Goal: Task Accomplishment & Management: Manage account settings

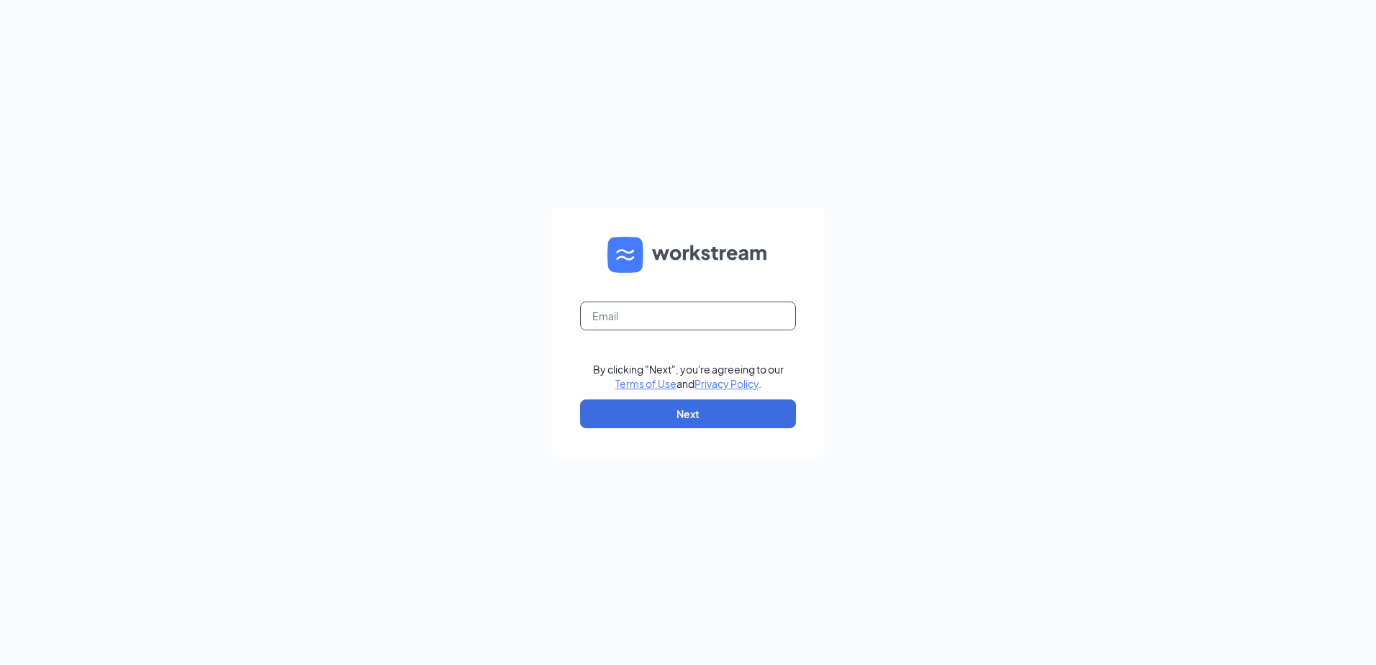
click at [689, 322] on input "text" at bounding box center [688, 316] width 216 height 29
type input "ihop3118@romulusinc.com"
click at [711, 415] on button "Next" at bounding box center [688, 413] width 216 height 29
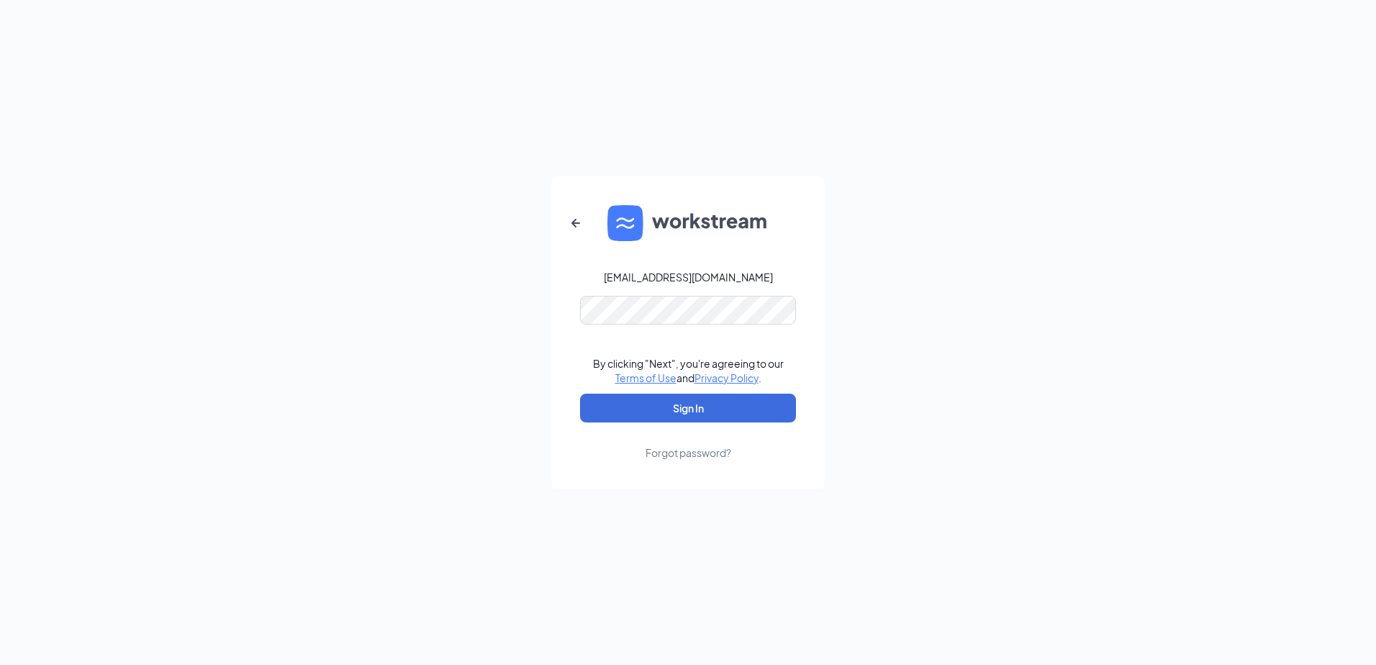
click at [728, 422] on link "Forgot password?" at bounding box center [689, 440] width 86 height 37
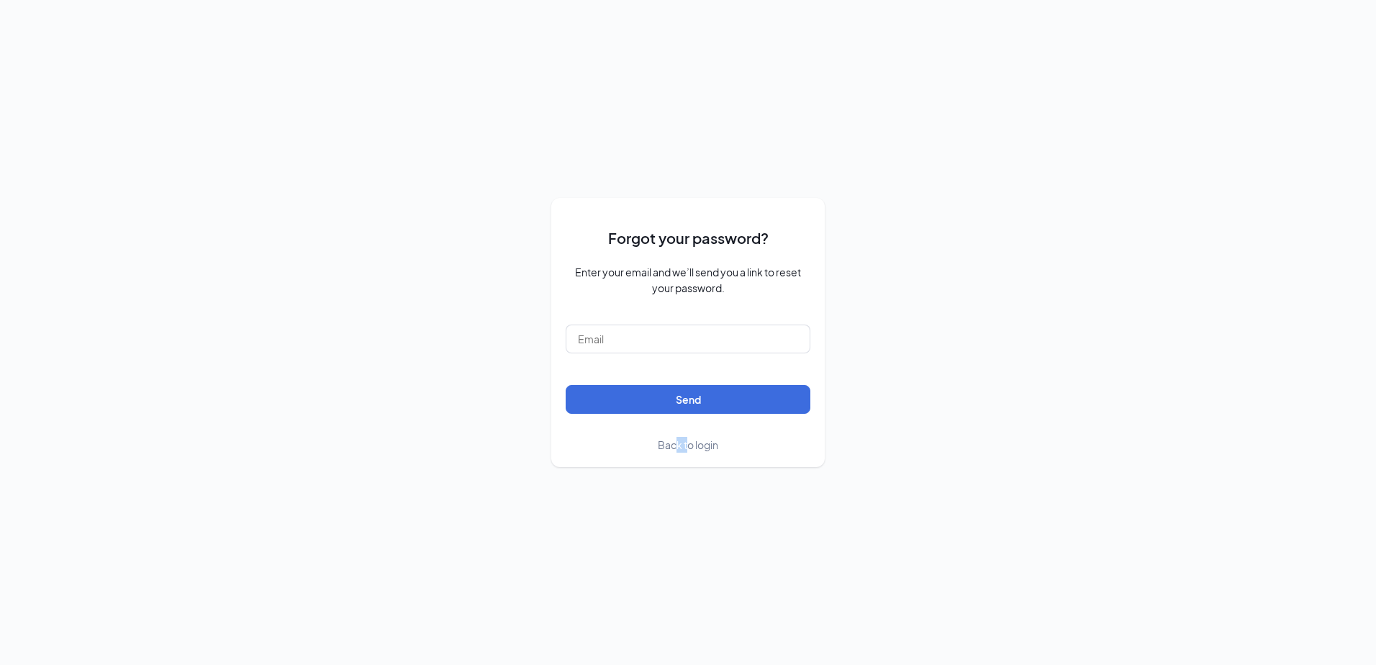
click at [673, 448] on form "Forgot your password? Enter your email and we’ll send you a link to reset your …" at bounding box center [688, 332] width 245 height 240
drag, startPoint x: 673, startPoint y: 448, endPoint x: 666, endPoint y: 451, distance: 7.8
click at [666, 451] on link "Back to login" at bounding box center [688, 445] width 60 height 16
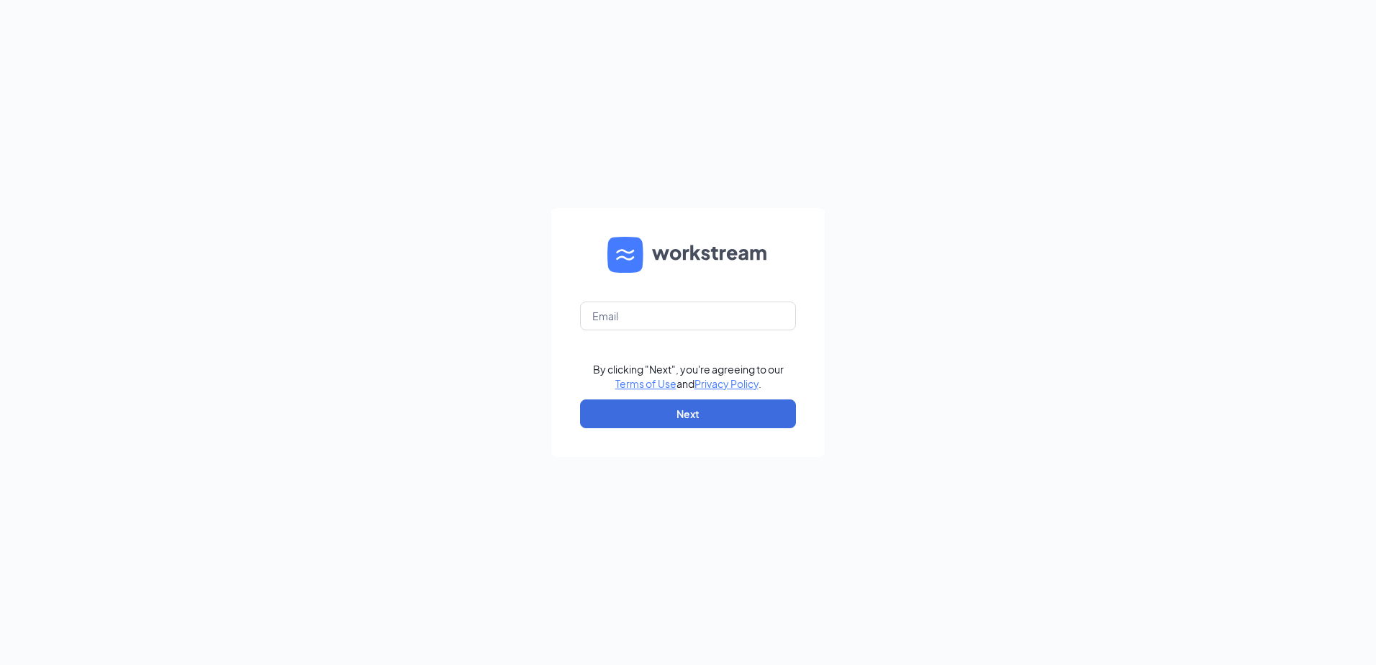
click at [656, 337] on form "By clicking "Next", you're agreeing to our Terms of Use and Privacy Policy . Ne…" at bounding box center [687, 332] width 273 height 249
click at [661, 322] on input "text" at bounding box center [688, 316] width 216 height 29
type input "ihop3118@romulusinc.com"
click at [691, 413] on button "Next" at bounding box center [688, 413] width 216 height 29
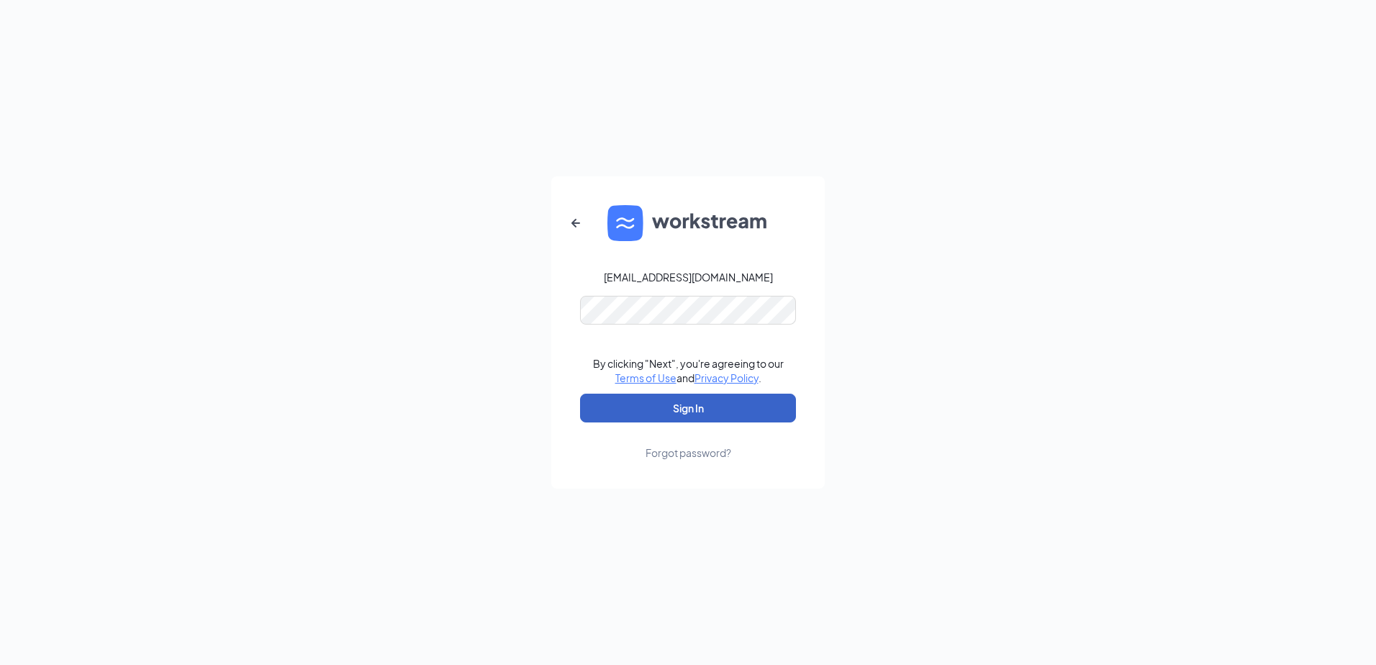
click at [714, 395] on button "Sign In" at bounding box center [688, 408] width 216 height 29
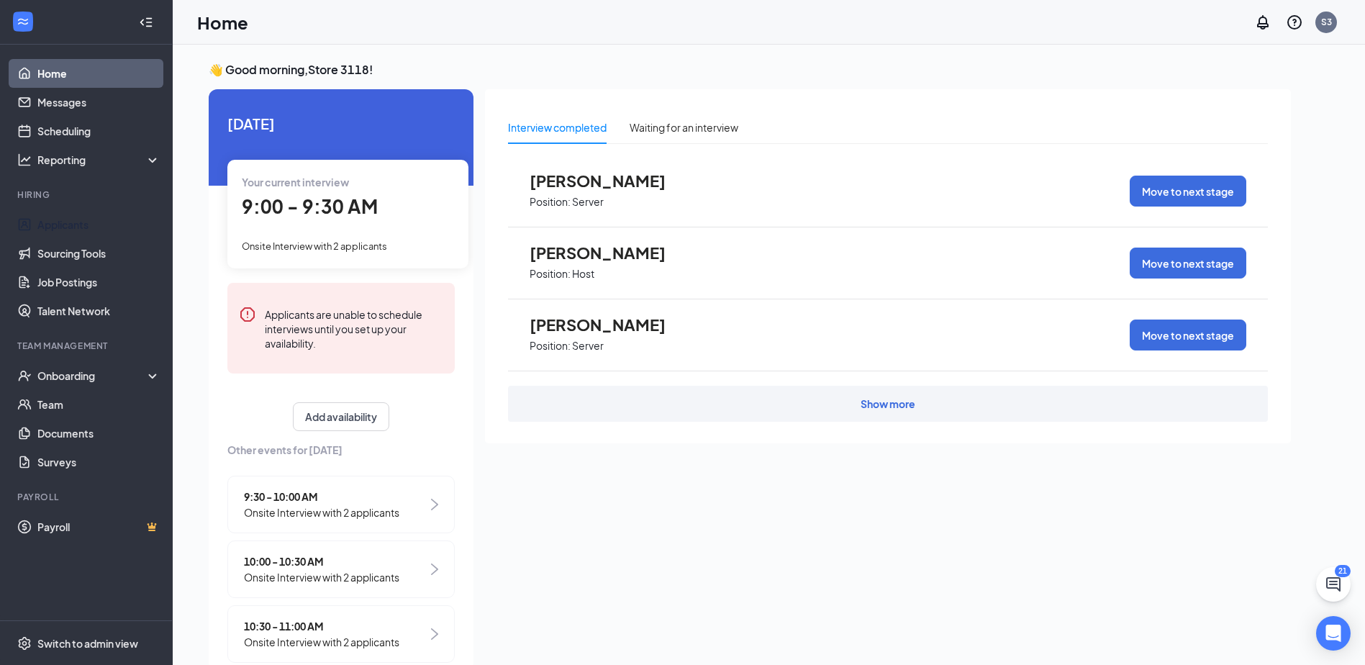
drag, startPoint x: 78, startPoint y: 214, endPoint x: 88, endPoint y: 209, distance: 11.0
click at [78, 214] on link "Applicants" at bounding box center [98, 224] width 123 height 29
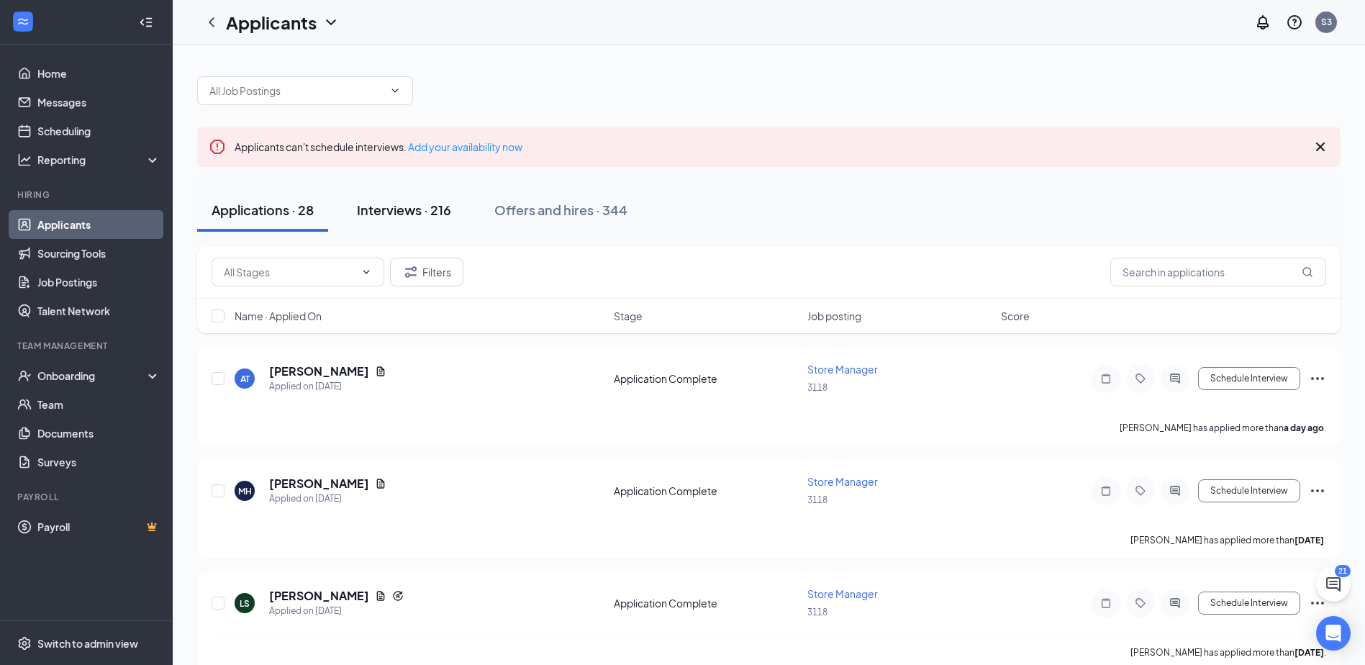
click at [420, 200] on button "Interviews · 216" at bounding box center [404, 210] width 123 height 43
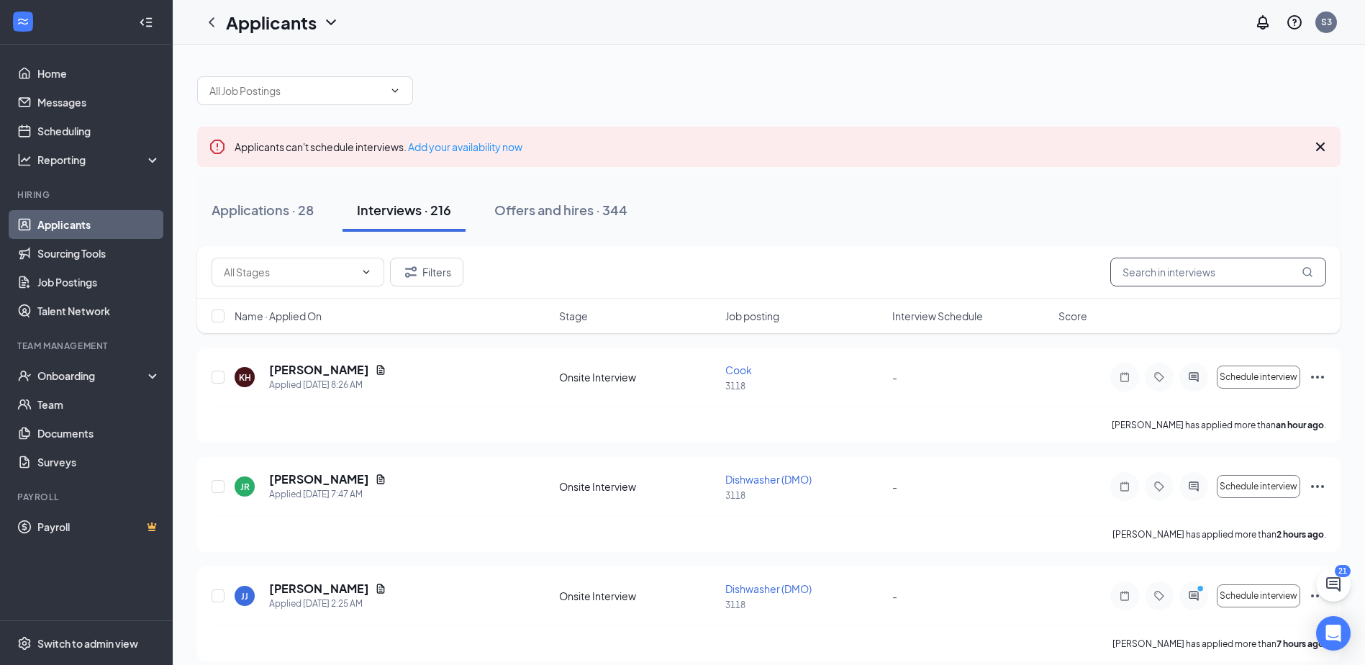
click at [1224, 266] on input "text" at bounding box center [1219, 272] width 216 height 29
type input "[PERSON_NAME]"
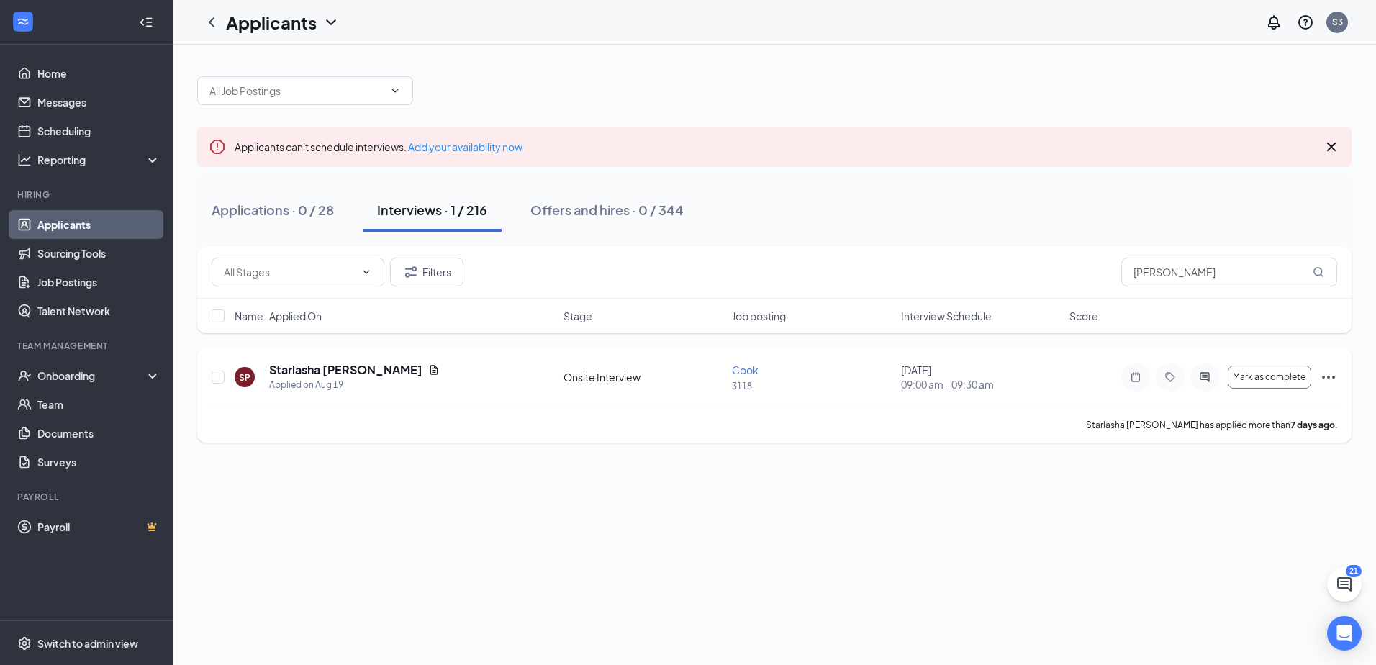
click at [1333, 377] on icon "Ellipses" at bounding box center [1328, 377] width 13 height 3
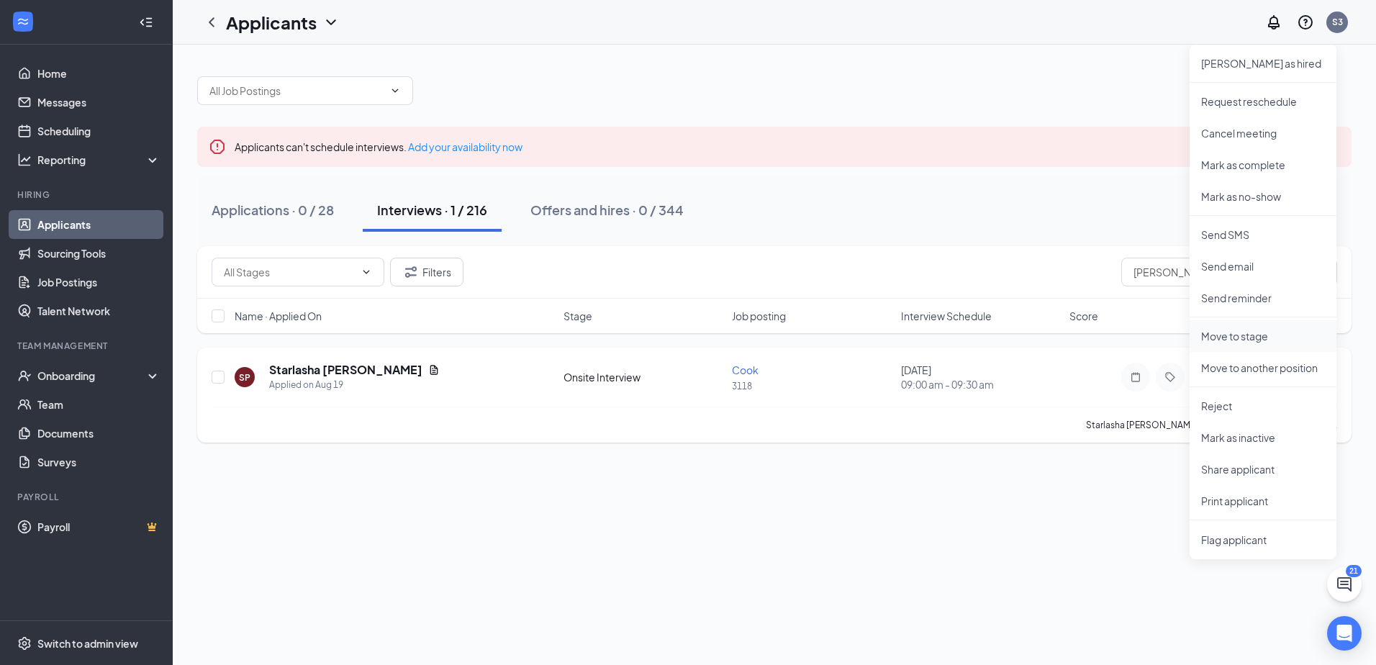
click at [1278, 340] on p "Move to stage" at bounding box center [1263, 336] width 124 height 14
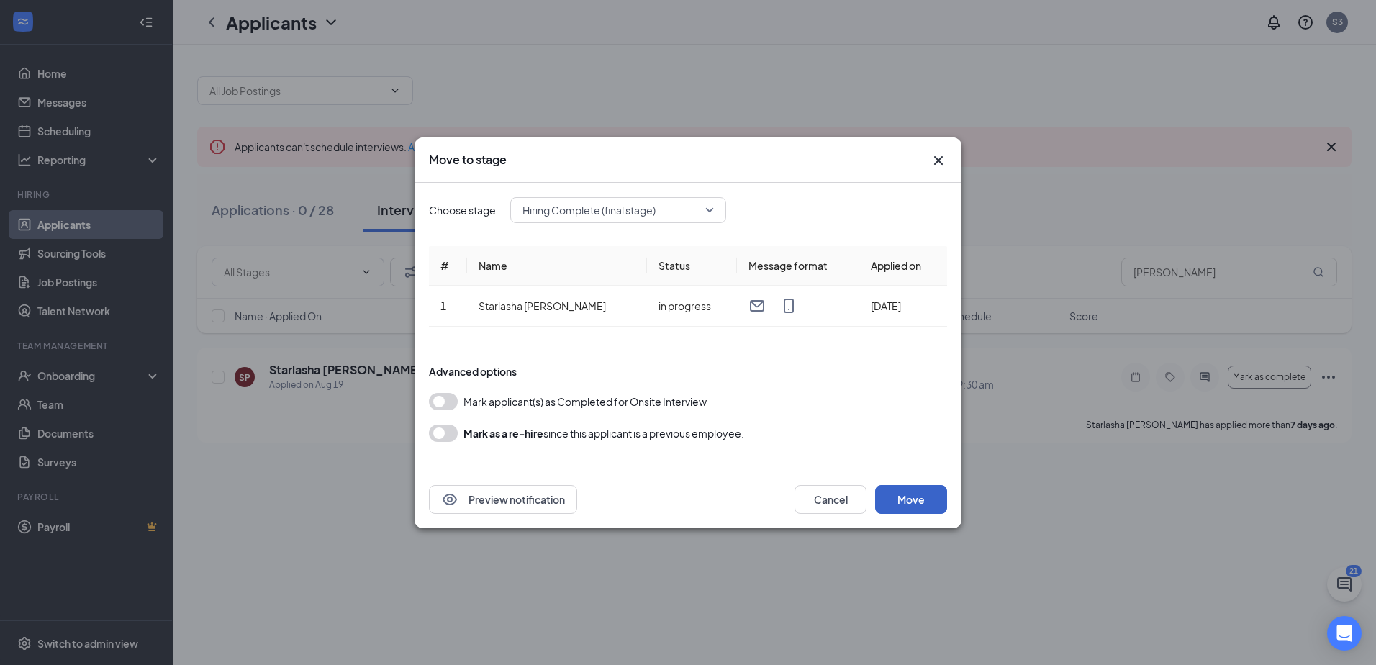
click at [904, 492] on button "Move" at bounding box center [911, 499] width 72 height 29
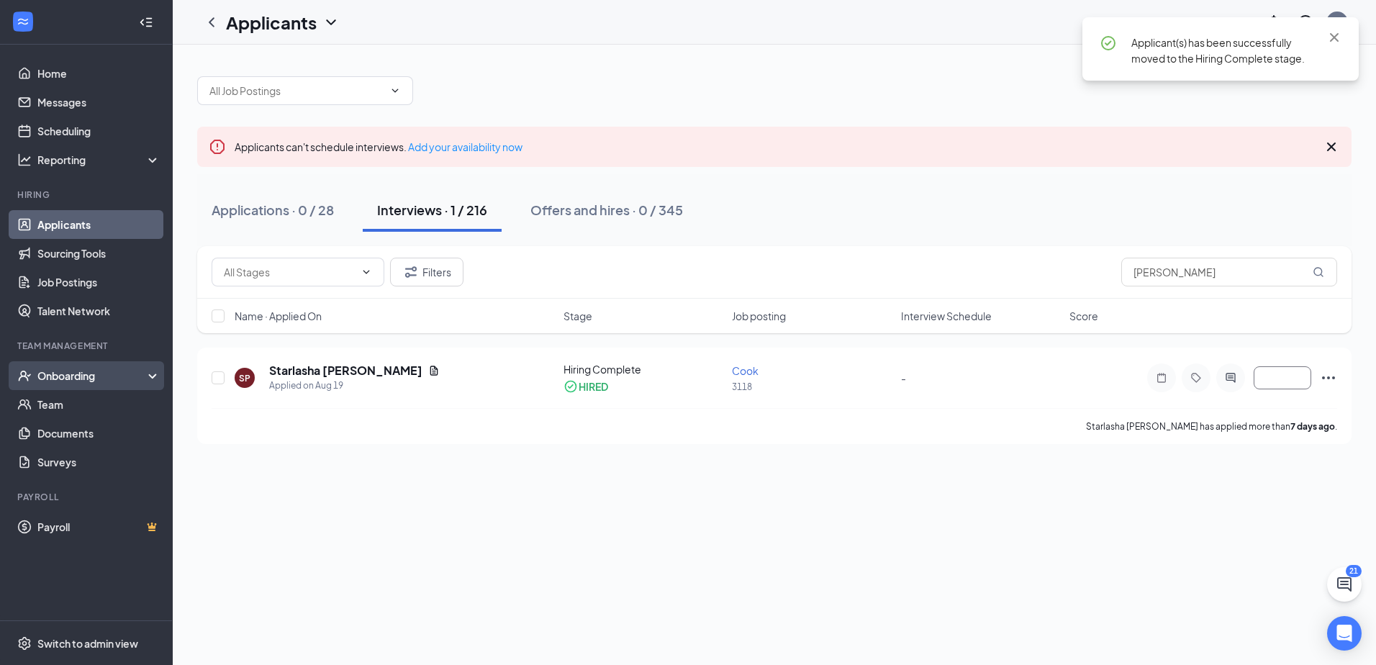
click at [65, 384] on div "Onboarding" at bounding box center [86, 375] width 173 height 29
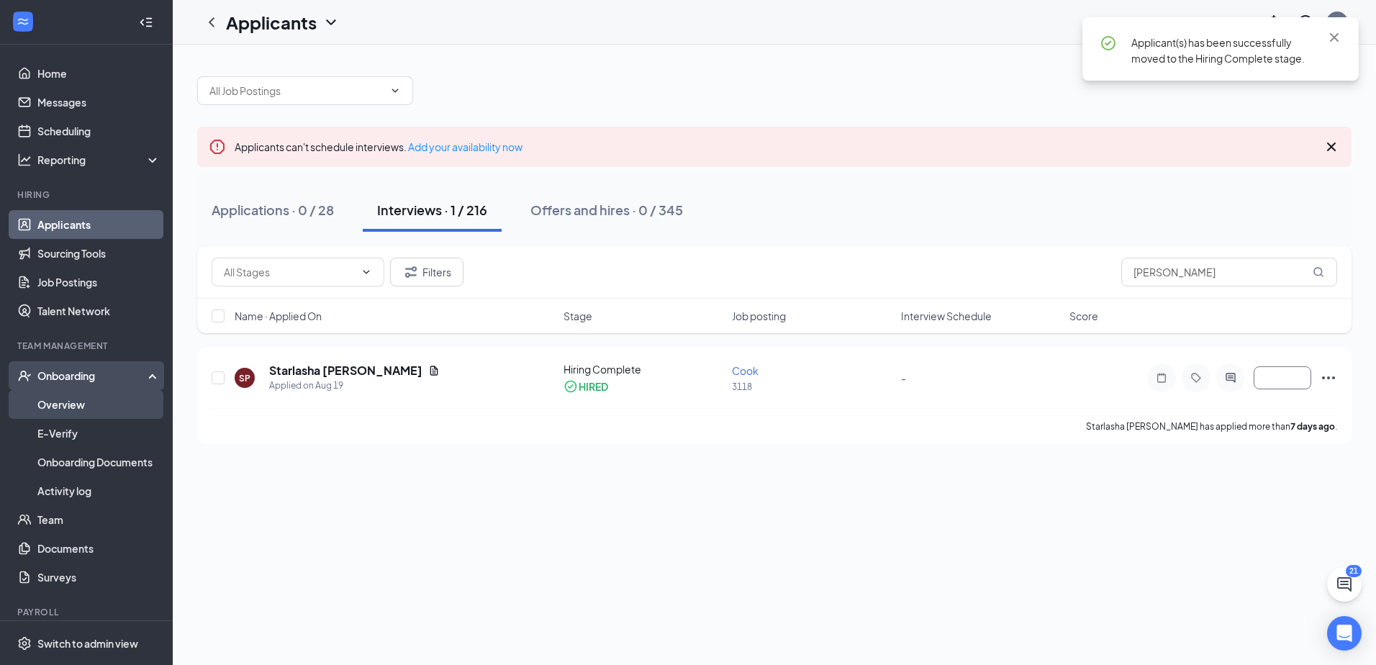
click at [63, 407] on link "Overview" at bounding box center [98, 404] width 123 height 29
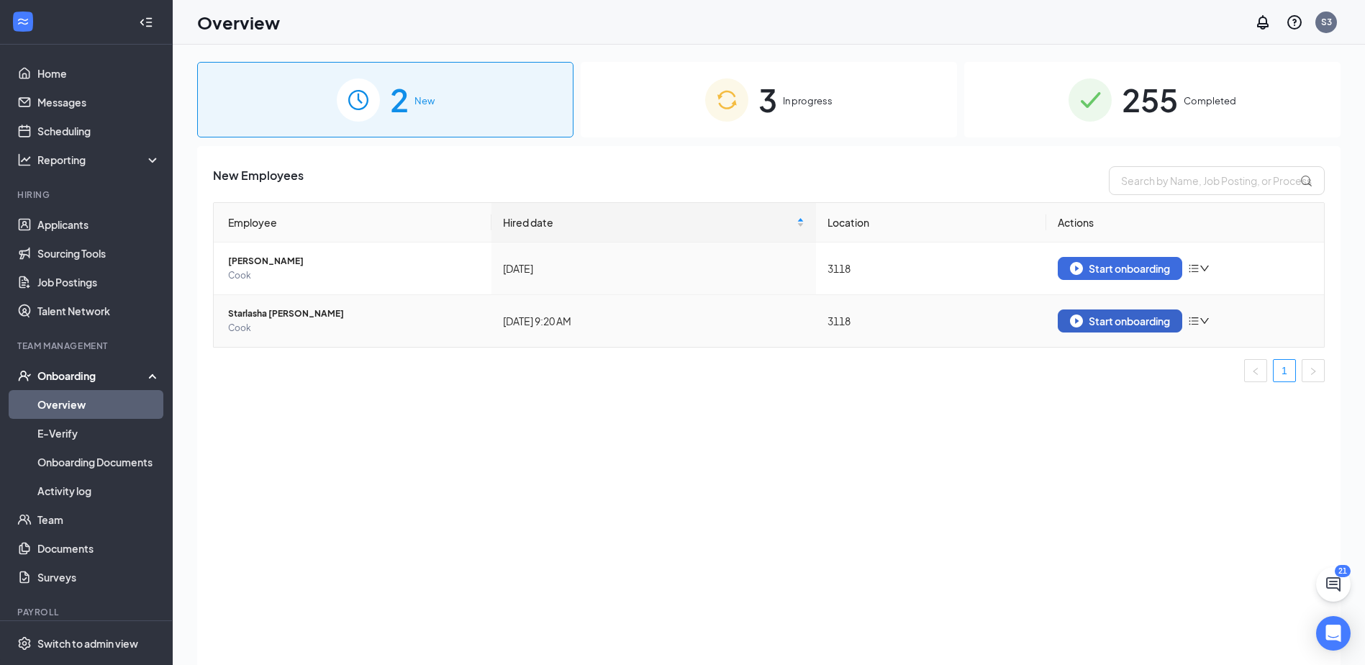
click at [1084, 321] on div "Start onboarding" at bounding box center [1120, 321] width 100 height 13
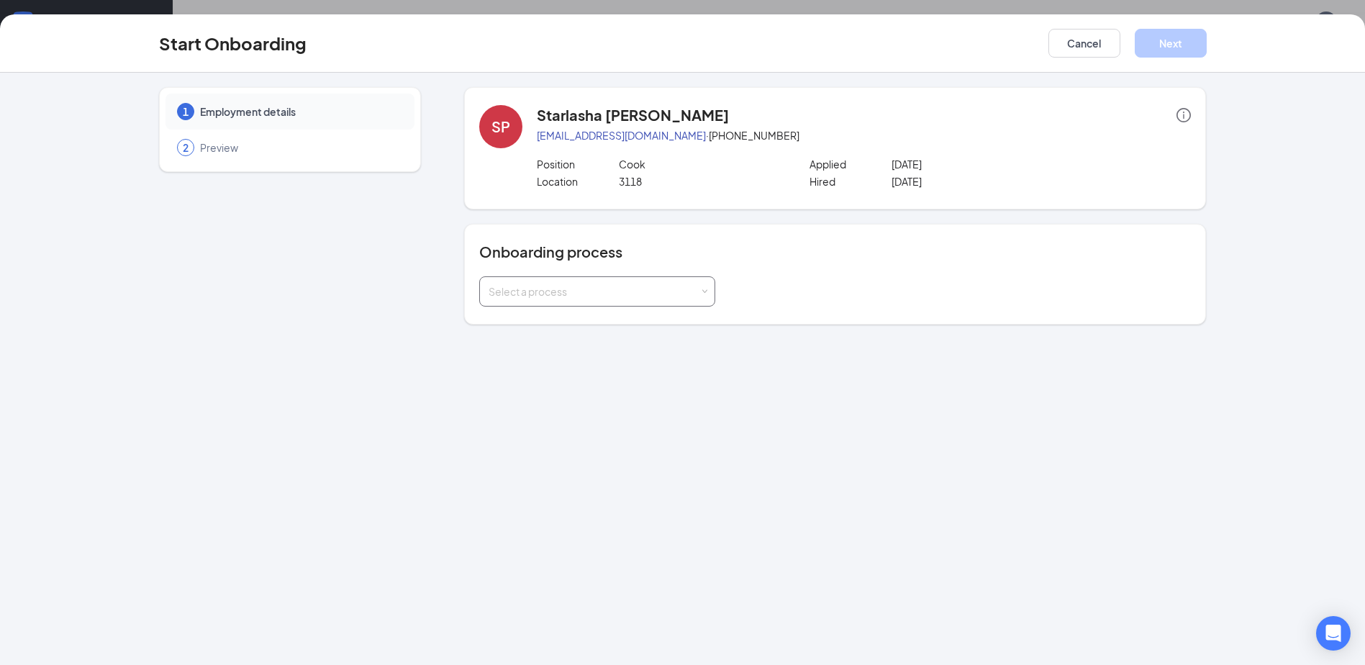
click at [613, 299] on div "Select a process" at bounding box center [597, 291] width 217 height 29
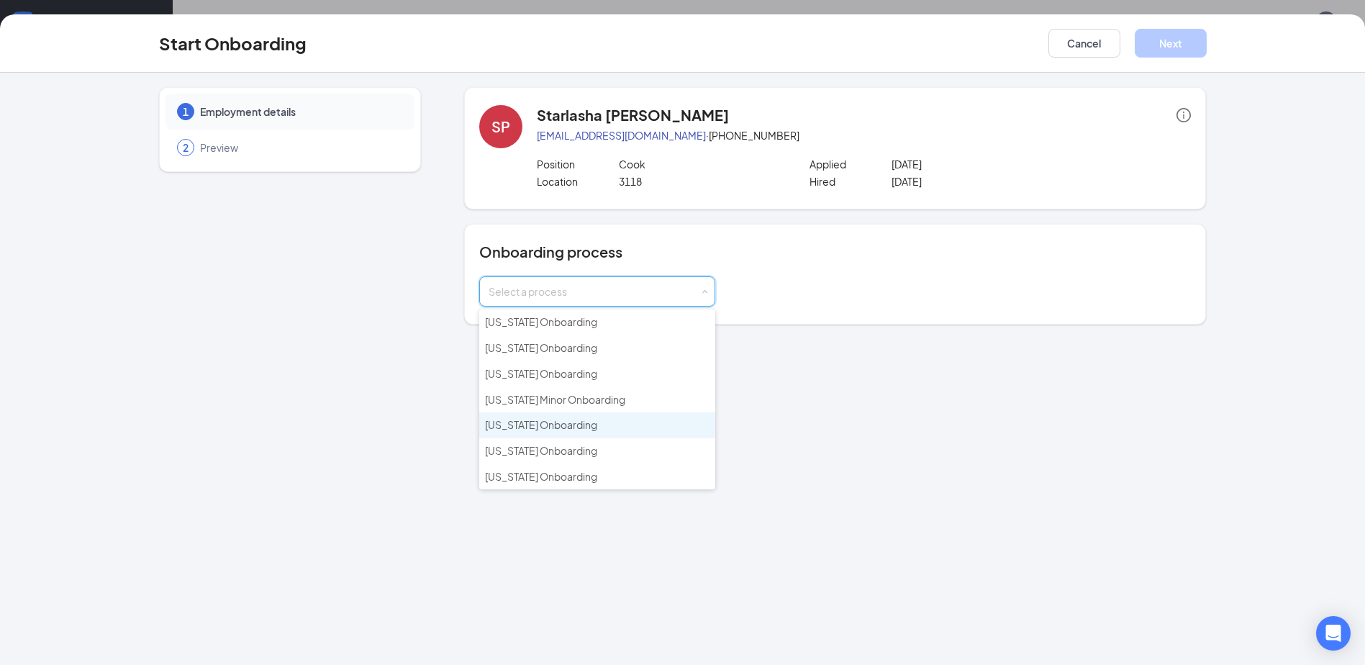
click at [574, 419] on span "[US_STATE] Onboarding" at bounding box center [541, 424] width 112 height 13
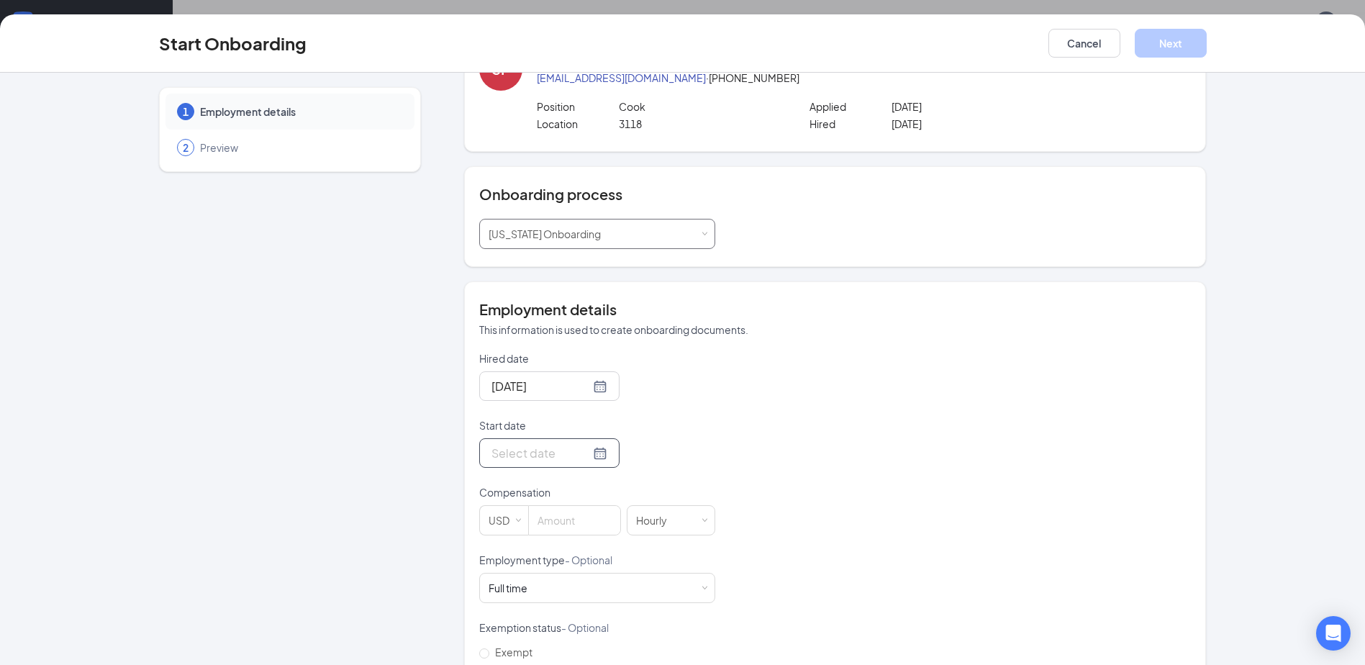
scroll to position [144, 0]
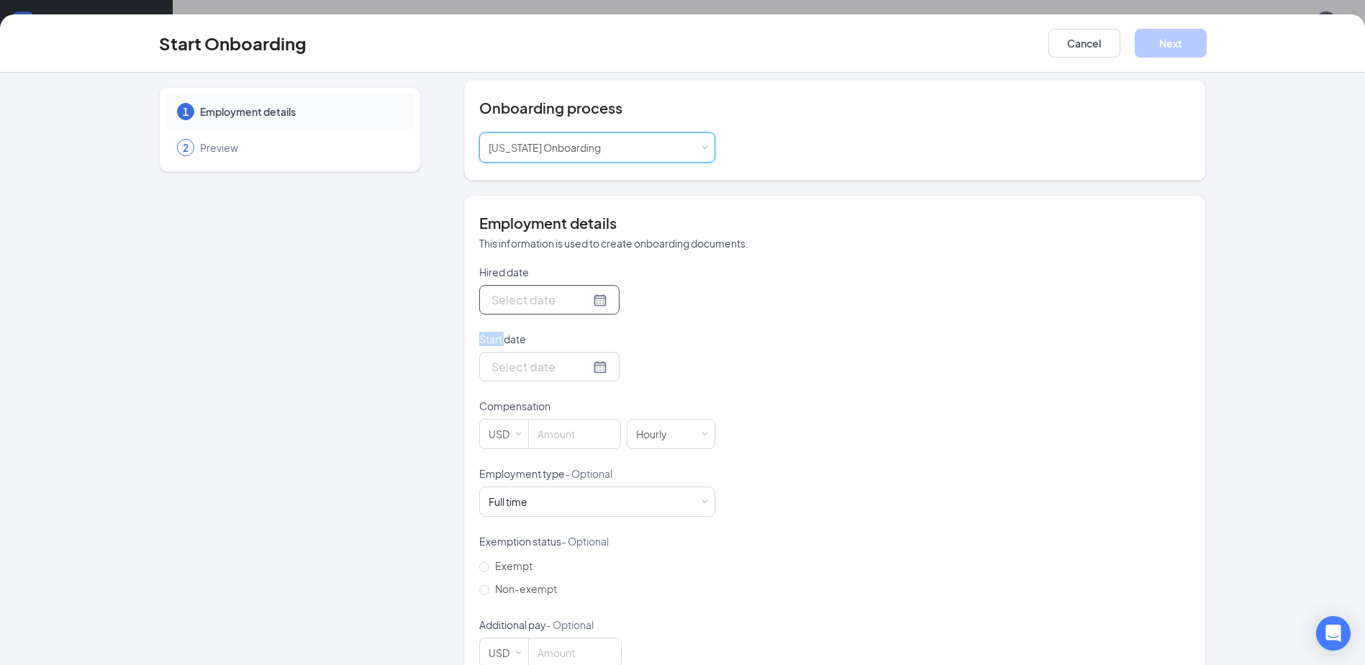
click at [584, 301] on div at bounding box center [550, 300] width 116 height 18
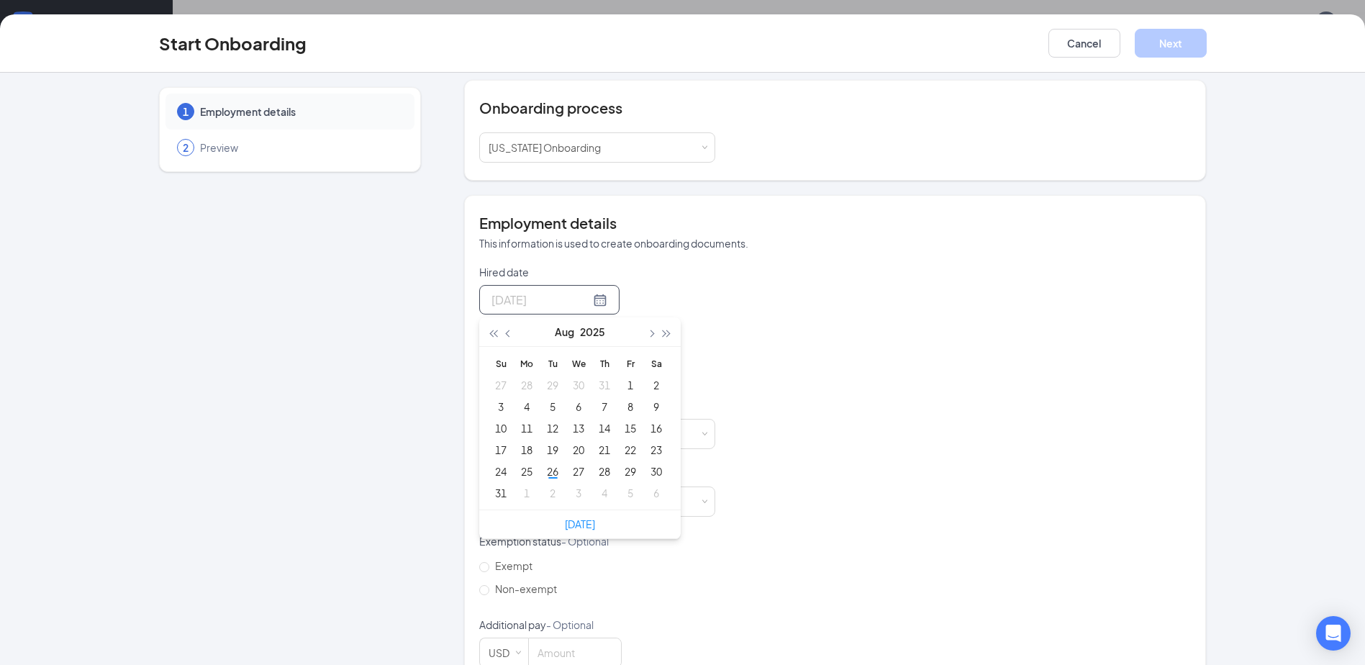
type input "[DATE]"
click at [648, 336] on button "button" at bounding box center [651, 331] width 16 height 29
type input "[DATE]"
click at [544, 384] on div "2" at bounding box center [552, 384] width 17 height 17
click at [570, 369] on input "Start date" at bounding box center [541, 367] width 99 height 18
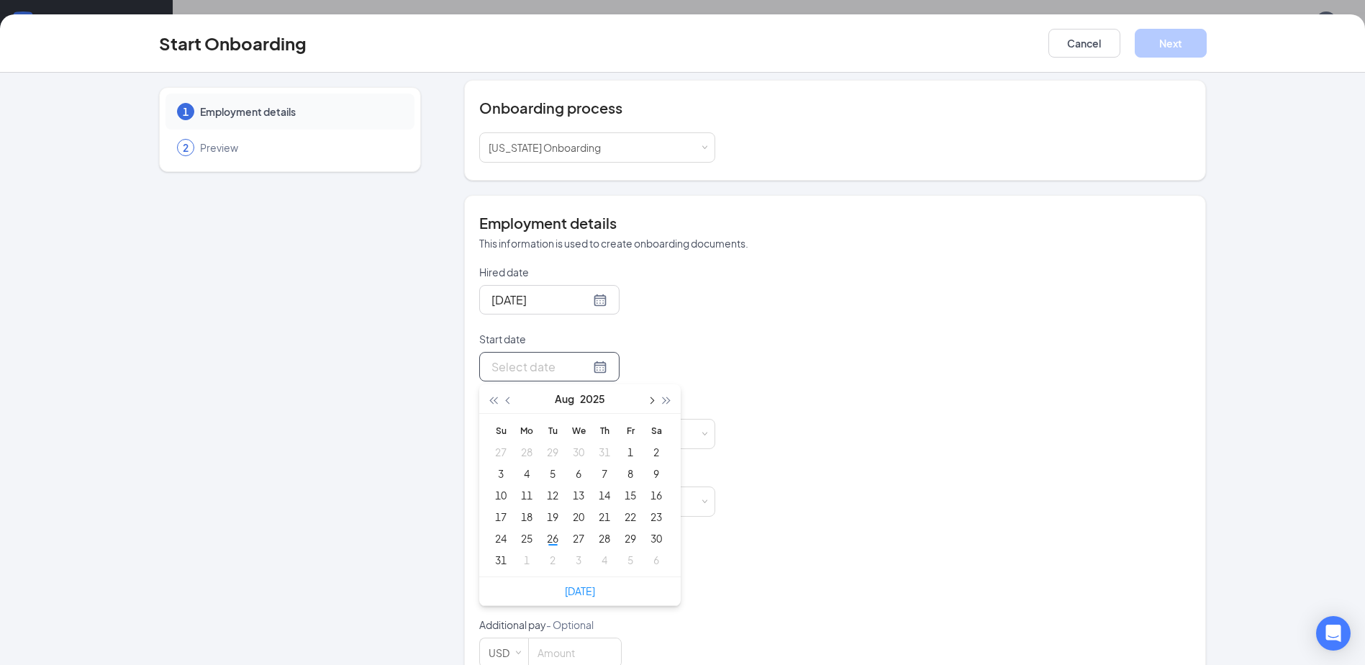
click at [648, 401] on span "button" at bounding box center [651, 400] width 7 height 7
type input "[DATE]"
click at [573, 450] on div "3" at bounding box center [578, 451] width 17 height 17
click at [561, 435] on input at bounding box center [574, 434] width 91 height 29
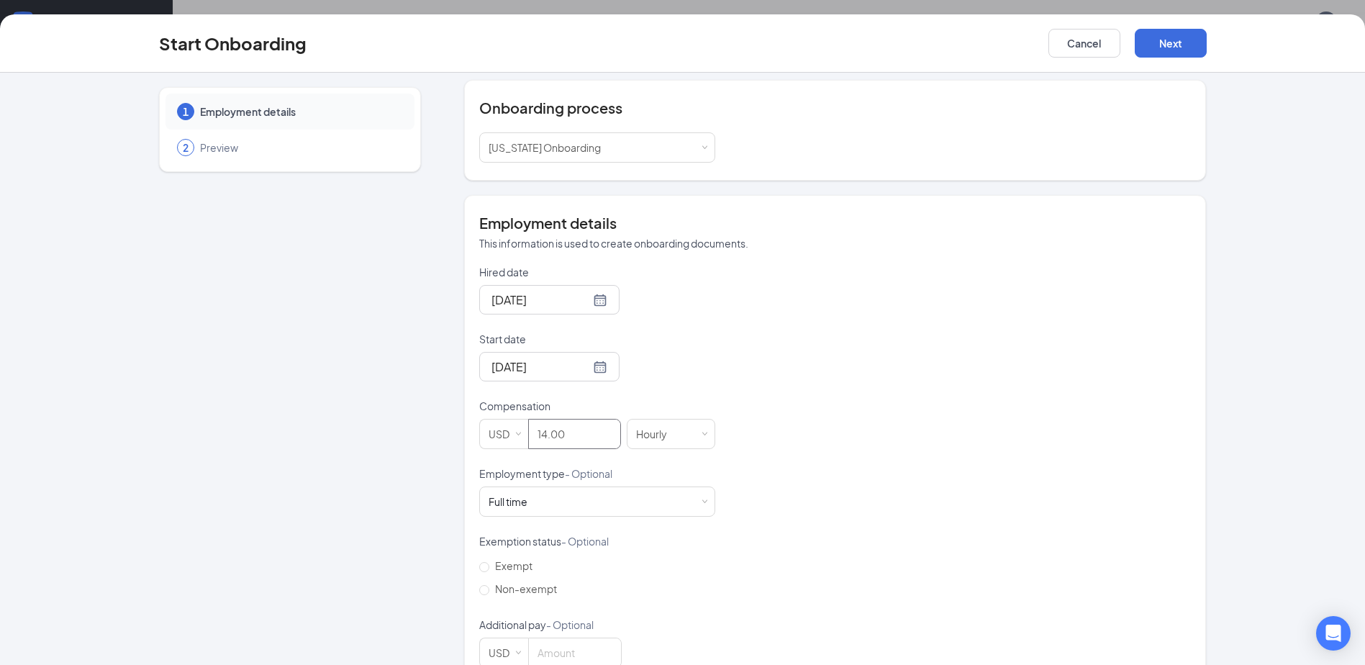
type input "14"
click at [1086, 303] on div "Hired date [DATE] [DATE] Su Mo Tu We Th Fr Sa 31 1 2 3 4 5 6 7 8 9 10 11 12 13 …" at bounding box center [835, 466] width 712 height 403
click at [1188, 40] on button "Next" at bounding box center [1171, 43] width 72 height 29
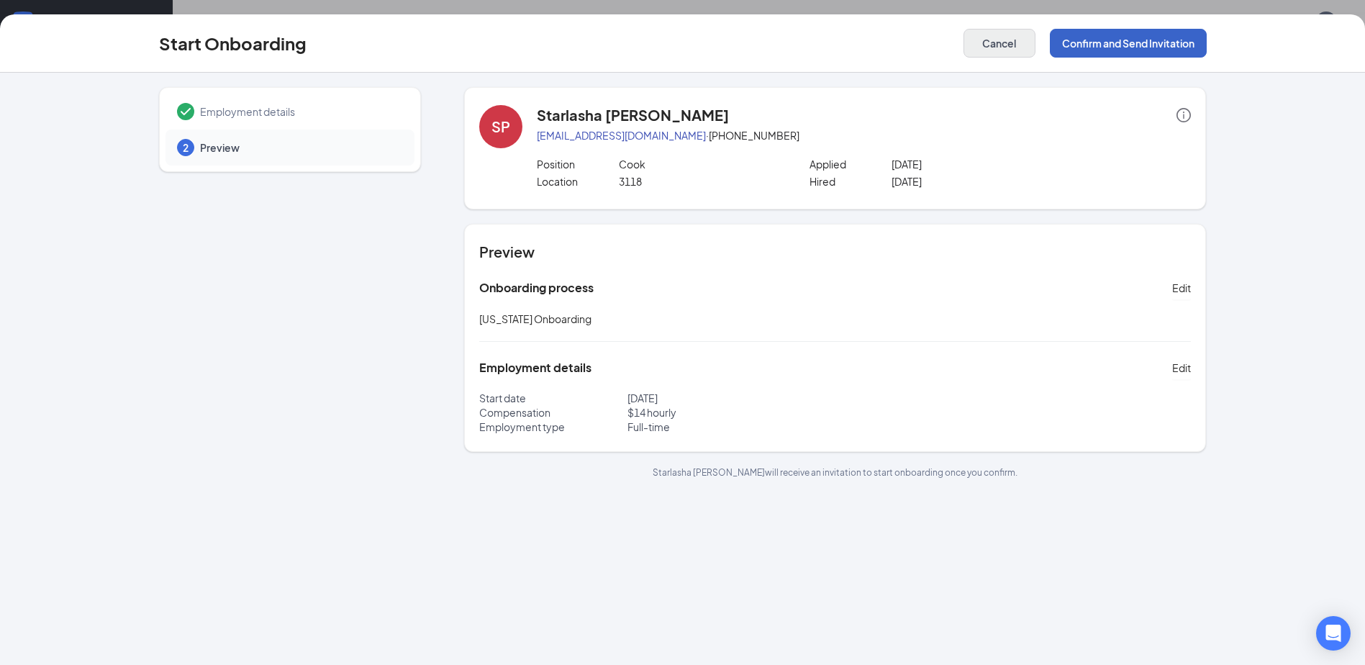
click at [1113, 52] on button "Confirm and Send Invitation" at bounding box center [1128, 43] width 157 height 29
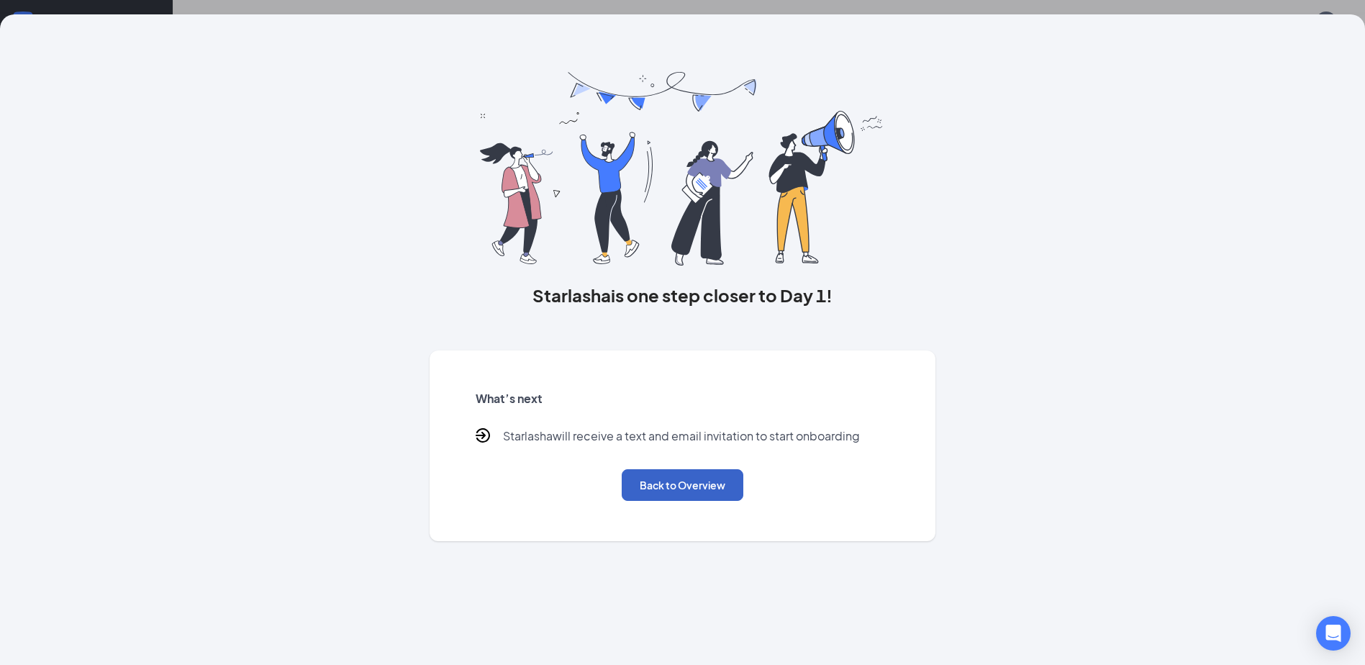
click at [653, 491] on button "Back to Overview" at bounding box center [683, 485] width 122 height 32
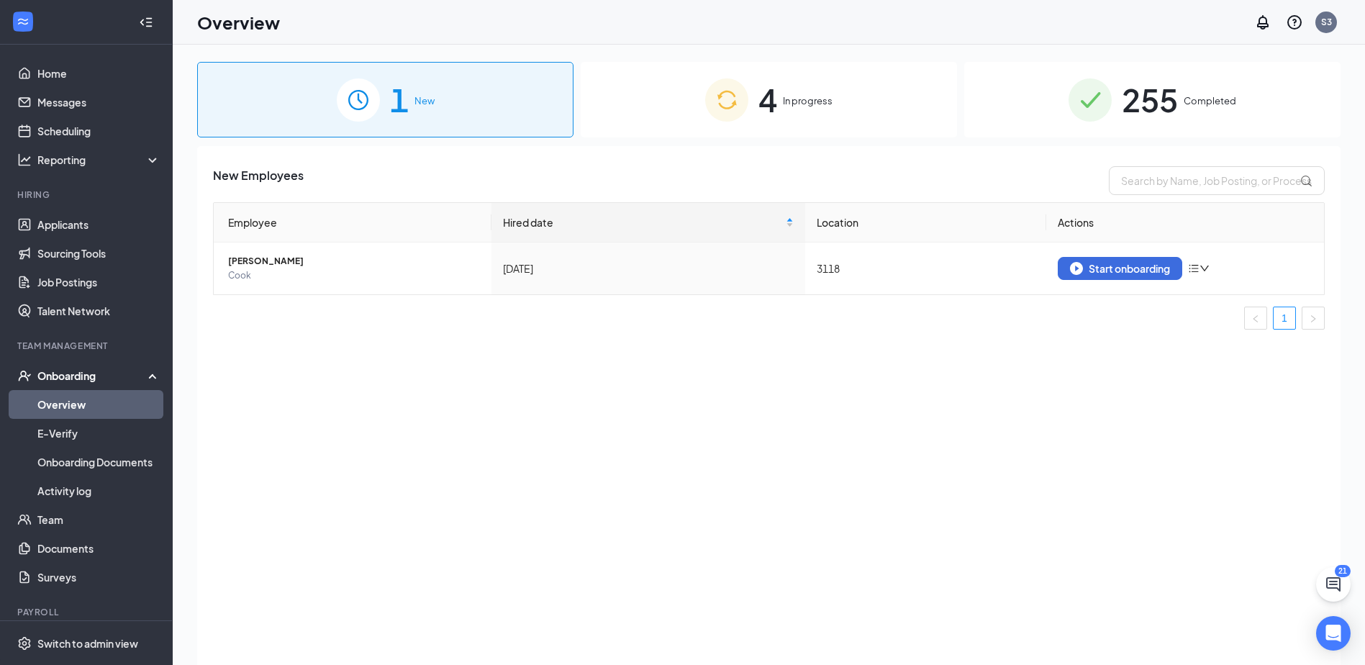
click at [811, 112] on div "4 In progress" at bounding box center [769, 100] width 376 height 76
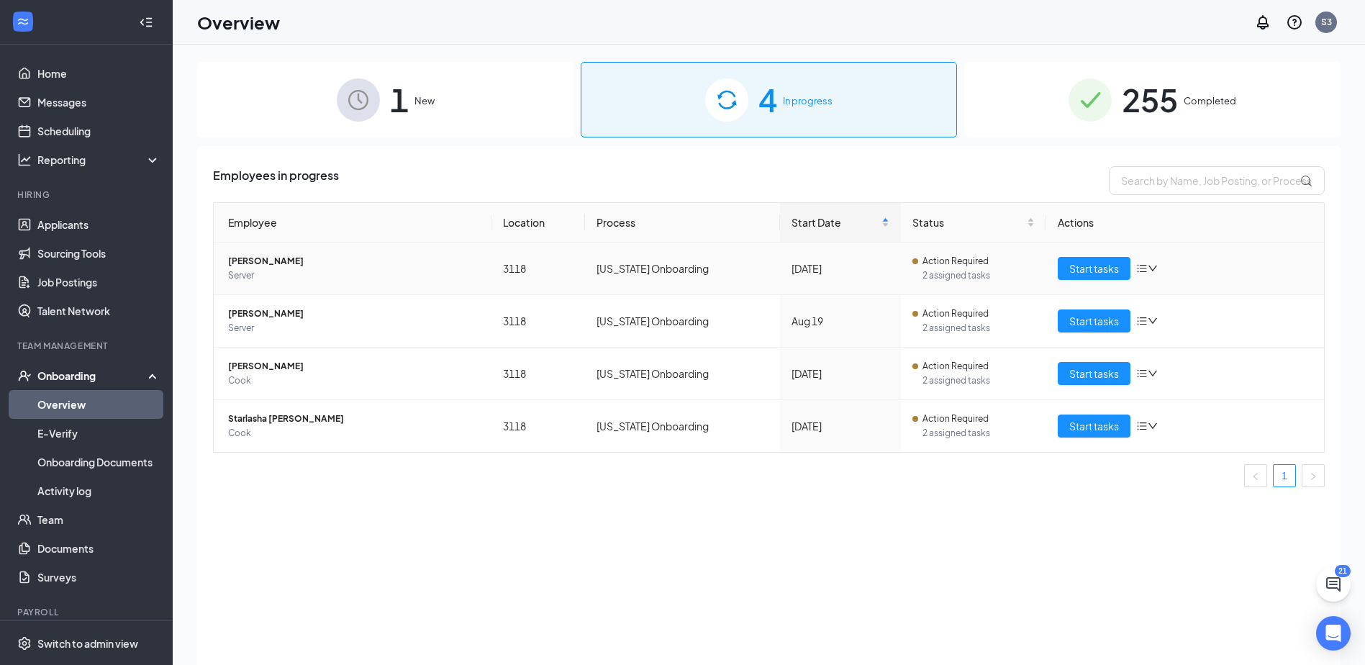
click at [1156, 266] on icon "down" at bounding box center [1153, 268] width 10 height 10
click at [1187, 372] on li "Remove from onboarding" at bounding box center [1223, 362] width 173 height 32
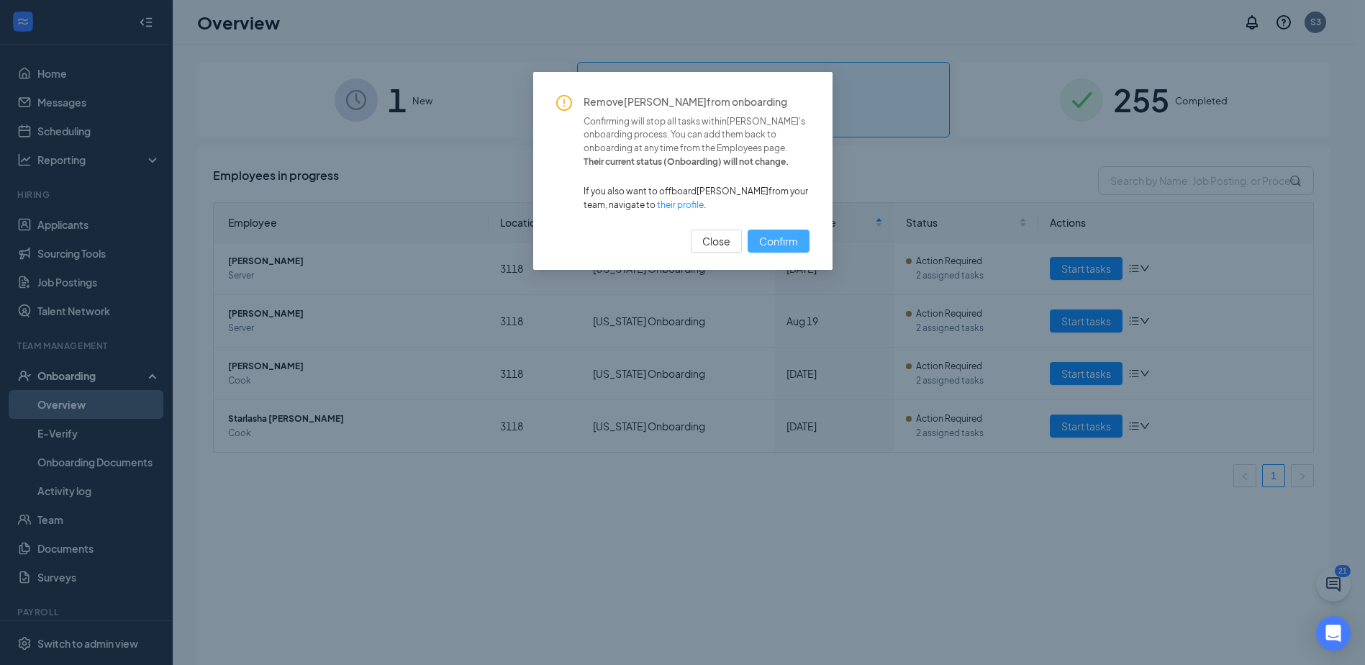
click at [800, 250] on button "Confirm" at bounding box center [779, 241] width 62 height 23
